Goal: Task Accomplishment & Management: Complete application form

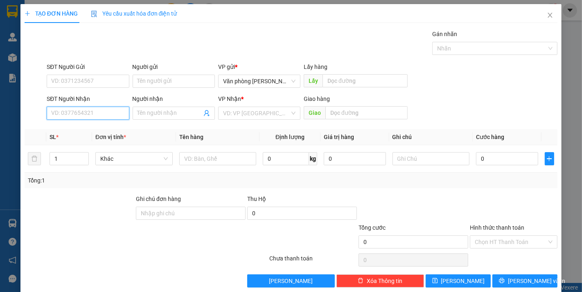
drag, startPoint x: 99, startPoint y: 116, endPoint x: 97, endPoint y: 107, distance: 8.8
click at [99, 115] on input "SĐT Người Nhận" at bounding box center [88, 112] width 82 height 13
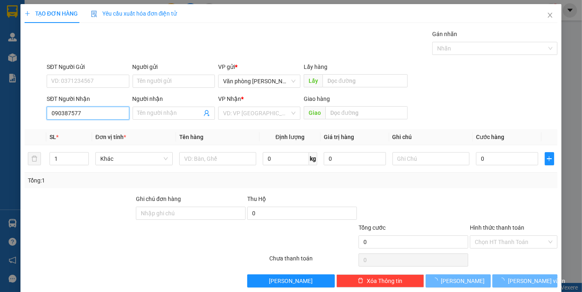
type input "0903875774"
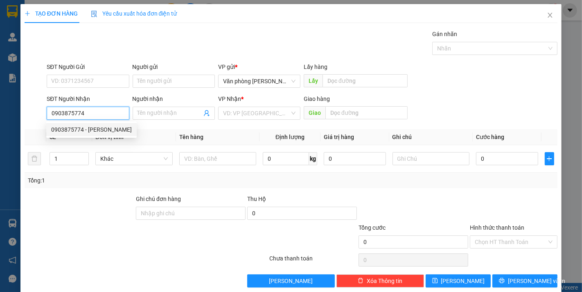
click at [106, 134] on div "0903875774 - [PERSON_NAME]" at bounding box center [91, 129] width 81 height 9
type input "tiến hoàng"
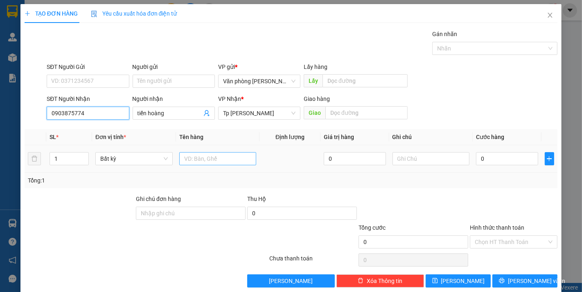
type input "0903875774"
click at [224, 161] on input "text" at bounding box center [217, 158] width 77 height 13
type input "1H keo vàng_hàng mẫu"
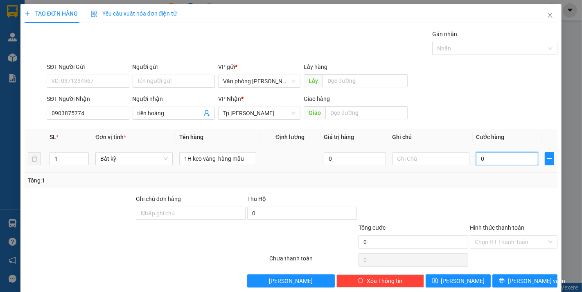
click at [490, 162] on input "0" at bounding box center [507, 158] width 62 height 13
type input "002"
type input "2"
type input "0.020"
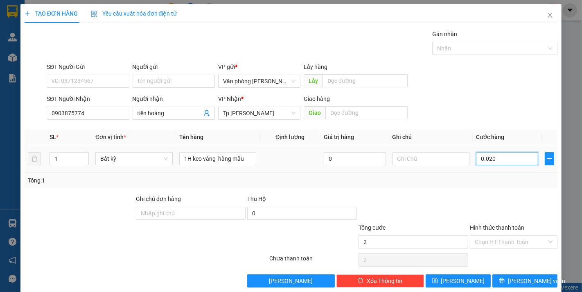
type input "20"
click at [494, 189] on div "Transit Pickup Surcharge Ids Transit Deliver Surcharge Ids Transit Deliver Surc…" at bounding box center [291, 158] width 533 height 258
type input "20.000"
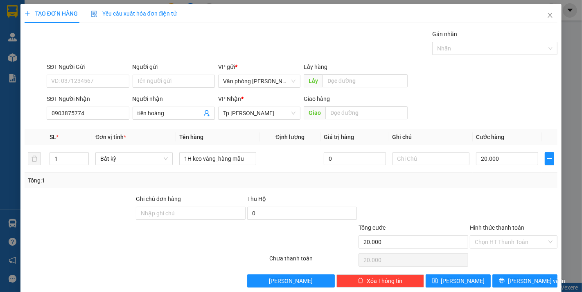
scroll to position [11, 0]
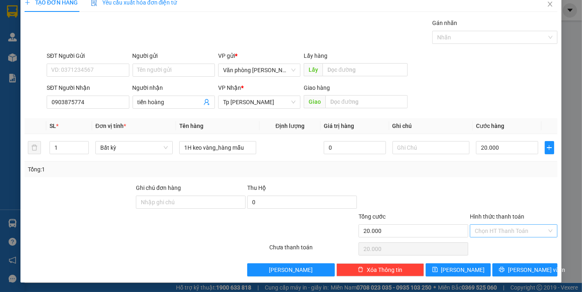
click at [503, 226] on input "Hình thức thanh toán" at bounding box center [511, 230] width 72 height 12
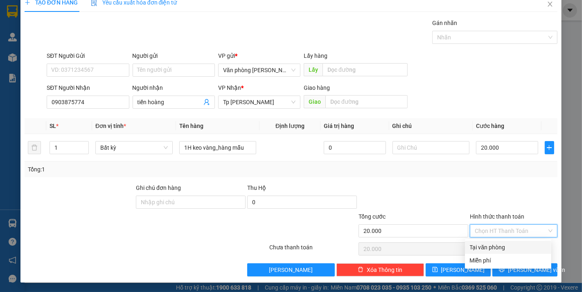
click at [495, 245] on div "Tại văn phòng" at bounding box center [508, 246] width 77 height 9
type input "0"
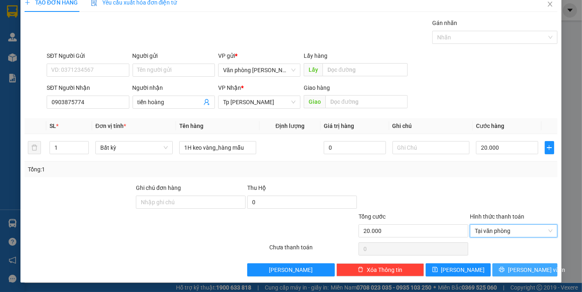
click at [510, 268] on button "[PERSON_NAME] và In" at bounding box center [525, 269] width 65 height 13
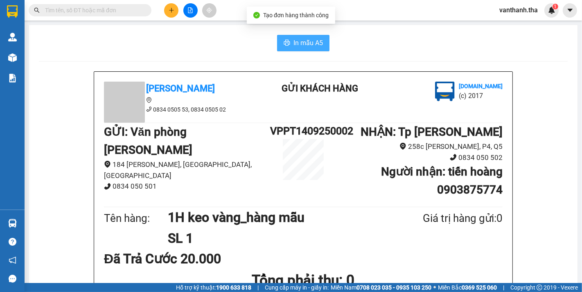
click at [297, 41] on span "In mẫu A5" at bounding box center [308, 43] width 29 height 10
drag, startPoint x: 440, startPoint y: 147, endPoint x: 489, endPoint y: 146, distance: 49.2
click at [498, 165] on b "Người nhận : tiến hoàng 0903875774" at bounding box center [442, 181] width 122 height 32
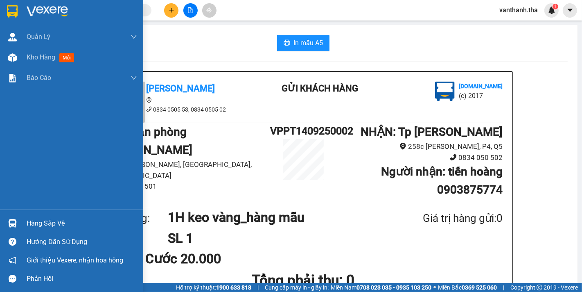
drag, startPoint x: 31, startPoint y: 52, endPoint x: 134, endPoint y: 93, distance: 110.0
click at [32, 53] on span "Kho hàng" at bounding box center [41, 57] width 29 height 8
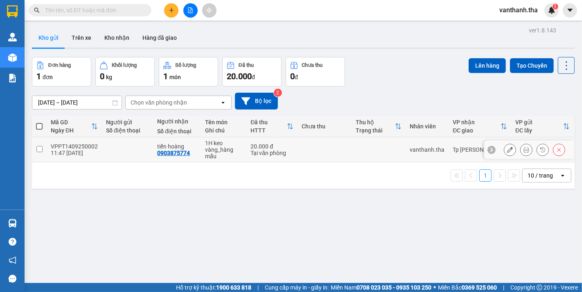
click at [254, 143] on div "20.000 đ" at bounding box center [272, 146] width 43 height 7
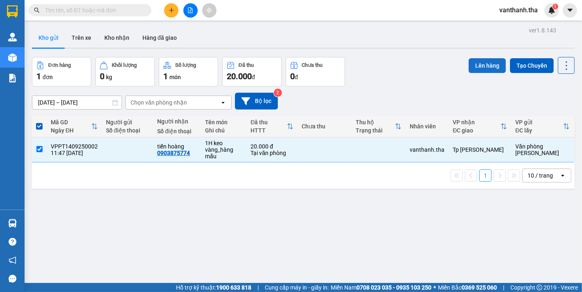
click at [481, 58] on button "Lên hàng" at bounding box center [487, 65] width 37 height 15
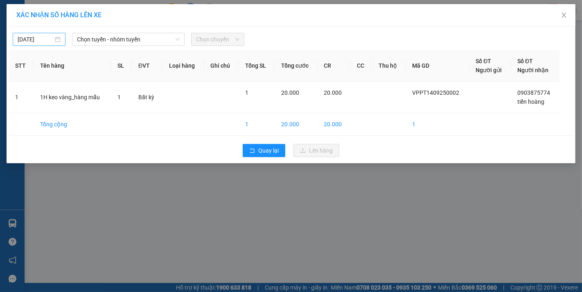
click at [54, 39] on div "[DATE]" at bounding box center [39, 39] width 43 height 9
type input "[DATE]"
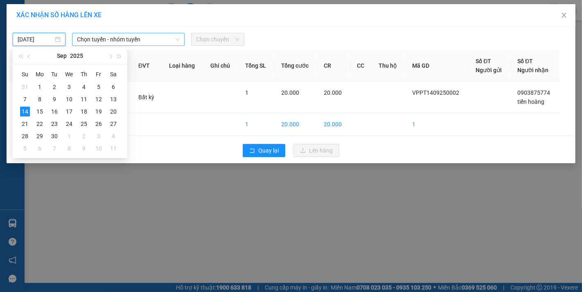
click at [145, 38] on span "Chọn tuyến - nhóm tuyến" at bounding box center [128, 39] width 103 height 12
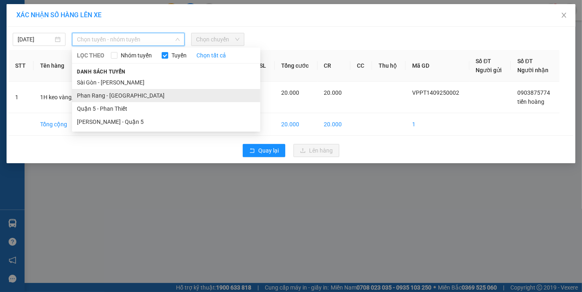
click at [133, 94] on li "Phan Rang - [GEOGRAPHIC_DATA]" at bounding box center [166, 95] width 188 height 13
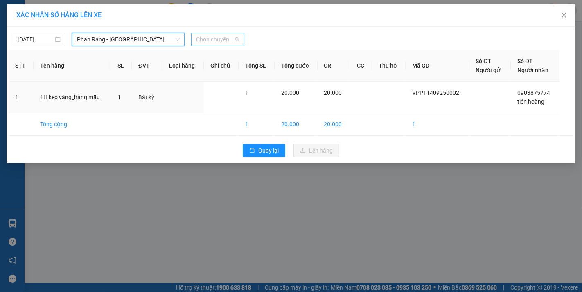
click at [232, 39] on span "Chọn chuyến" at bounding box center [217, 39] width 43 height 12
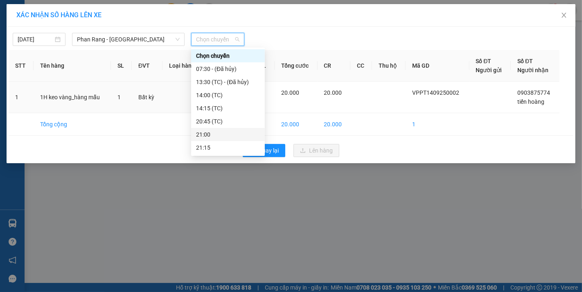
click at [204, 134] on div "21:00" at bounding box center [228, 134] width 64 height 9
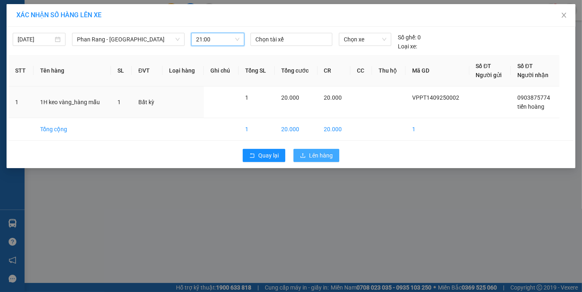
click at [313, 154] on span "Lên hàng" at bounding box center [321, 155] width 24 height 9
